Goal: Task Accomplishment & Management: Manage account settings

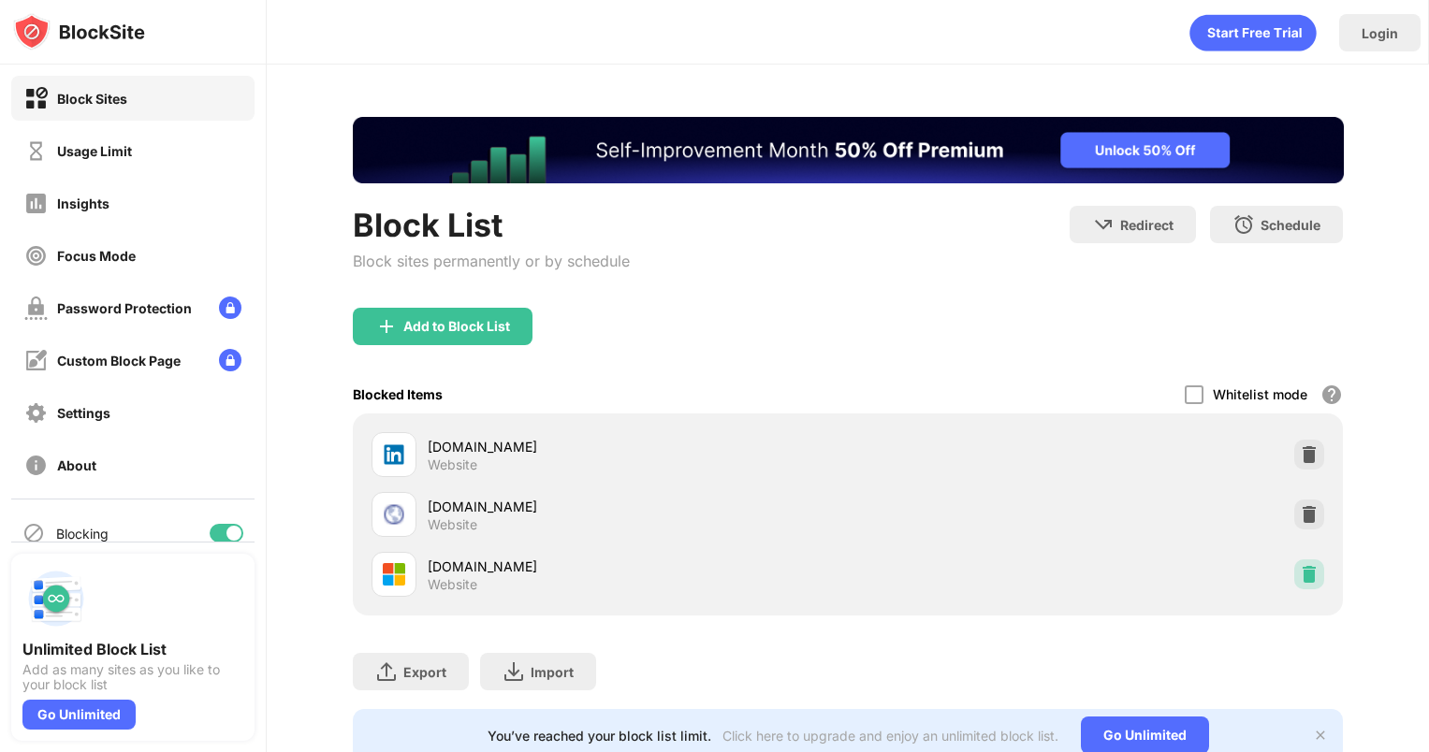
click at [1303, 578] on img at bounding box center [1309, 574] width 19 height 19
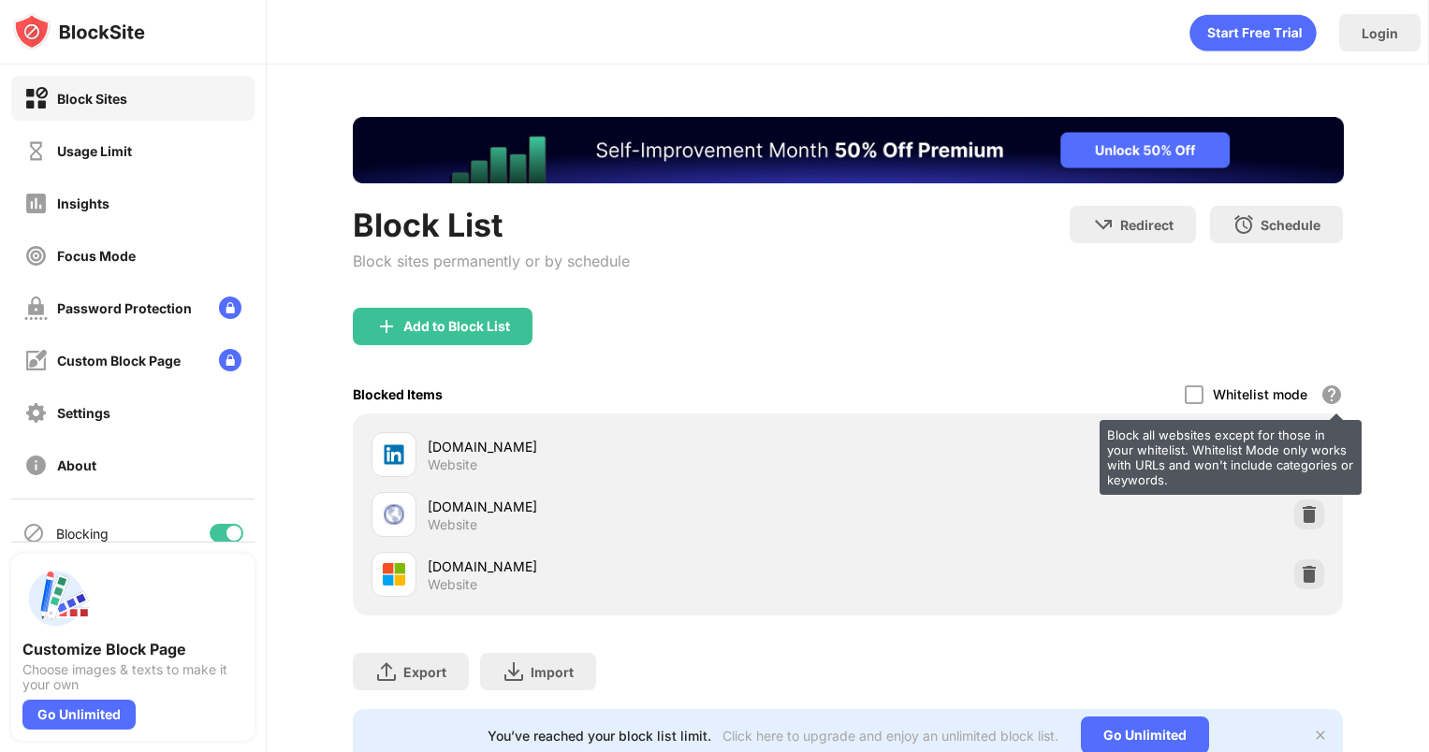
click at [1318, 459] on div "Block all websites except for those in your whitelist. Whitelist Mode only work…" at bounding box center [1230, 457] width 262 height 75
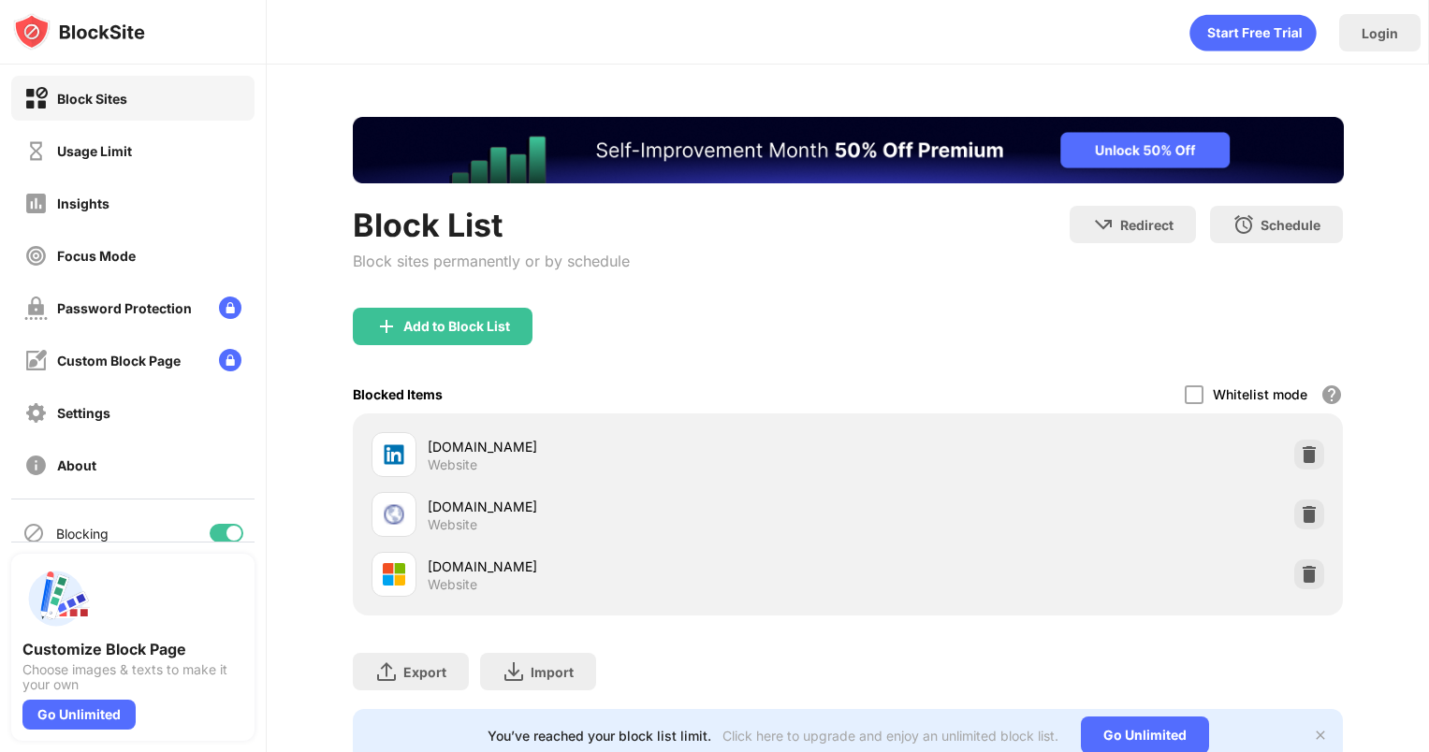
click at [1310, 449] on img at bounding box center [1309, 454] width 19 height 19
